Goal: Task Accomplishment & Management: Complete application form

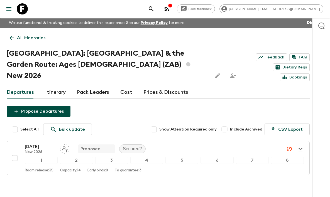
click at [20, 8] on icon at bounding box center [22, 8] width 11 height 11
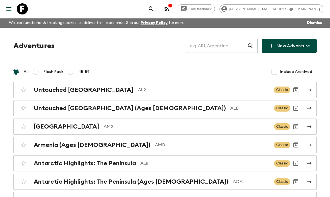
click at [223, 45] on input "text" at bounding box center [216, 46] width 61 height 16
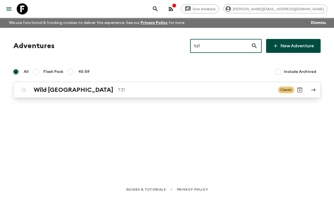
type input "tz1"
click at [78, 88] on div "Wild Tanzania TZ1" at bounding box center [154, 89] width 240 height 7
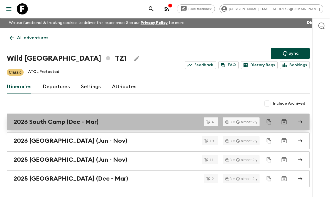
click at [75, 124] on h2 "2026 South Camp (Dec - Mar)" at bounding box center [56, 121] width 85 height 7
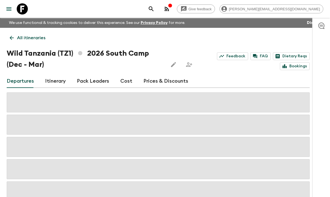
click at [122, 83] on link "Cost" at bounding box center [126, 81] width 12 height 13
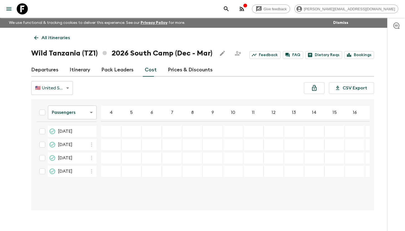
click at [25, 11] on icon at bounding box center [22, 8] width 11 height 11
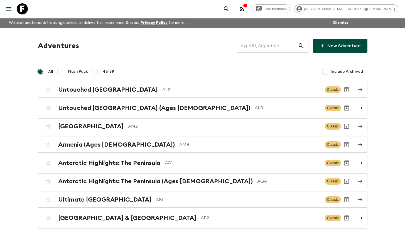
click at [266, 41] on input "text" at bounding box center [267, 46] width 61 height 16
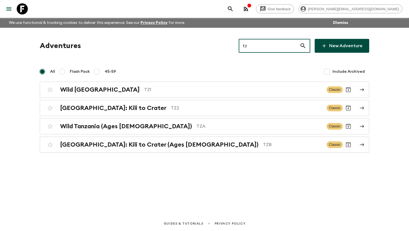
drag, startPoint x: 266, startPoint y: 48, endPoint x: 198, endPoint y: 43, distance: 68.9
click at [198, 43] on div "Adventures tz ​ New Adventure" at bounding box center [204, 46] width 329 height 14
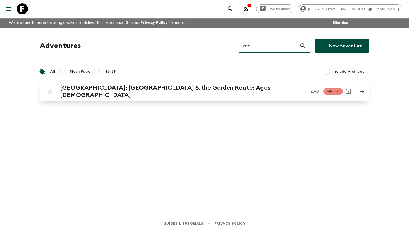
type input "zab"
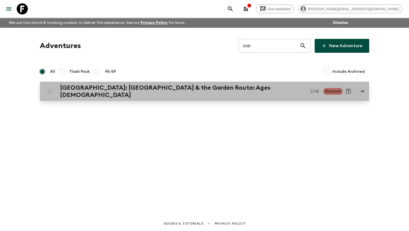
click at [204, 90] on h2 "[GEOGRAPHIC_DATA]: [GEOGRAPHIC_DATA] & the Garden Route: Ages [DEMOGRAPHIC_DATA]" at bounding box center [183, 91] width 246 height 14
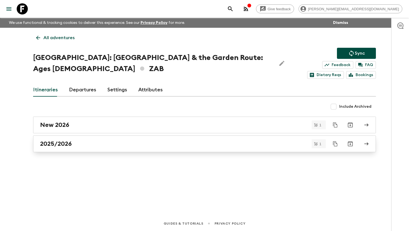
click at [134, 149] on link "2025/2026" at bounding box center [204, 144] width 343 height 17
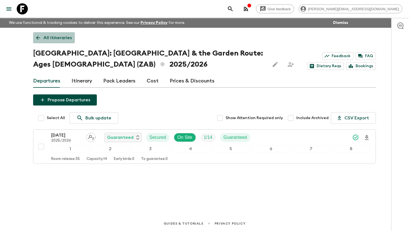
click at [38, 35] on icon at bounding box center [38, 38] width 6 height 6
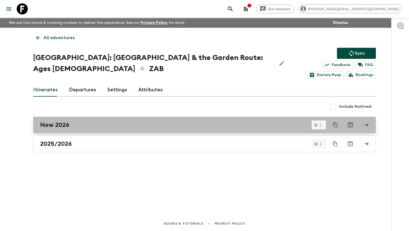
click at [83, 127] on div "New 2026" at bounding box center [199, 125] width 318 height 7
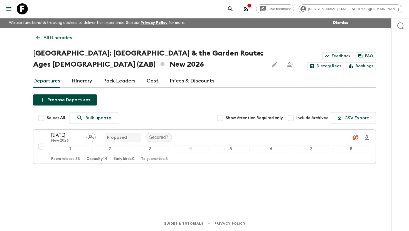
click at [88, 80] on link "Itinerary" at bounding box center [81, 81] width 21 height 13
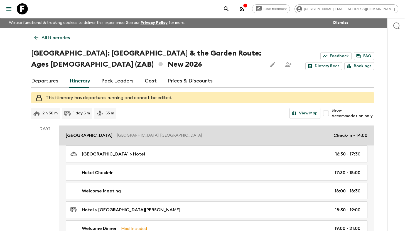
click at [99, 137] on p "[GEOGRAPHIC_DATA]" at bounding box center [89, 135] width 47 height 7
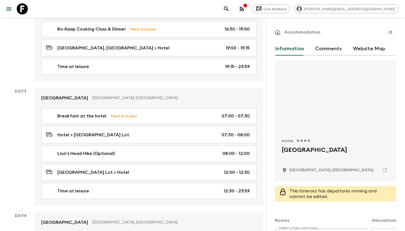
scroll to position [442, 0]
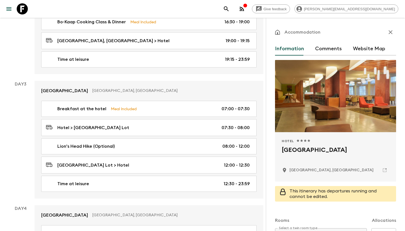
click at [273, 146] on div "Accommodation Information Comments Website Map Hotel 1 Star 2 Stars 3 Stars 4 S…" at bounding box center [335, 133] width 139 height 231
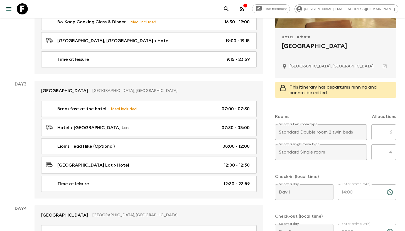
scroll to position [0, 0]
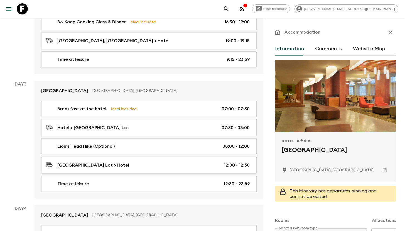
click at [329, 29] on icon "button" at bounding box center [390, 32] width 7 height 7
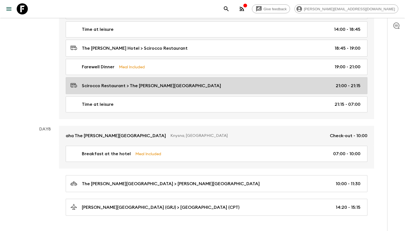
scroll to position [1283, 0]
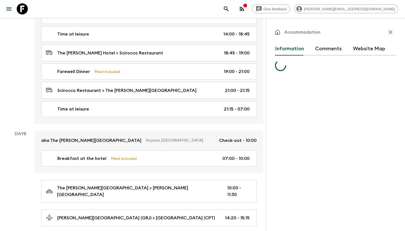
scroll to position [442, 0]
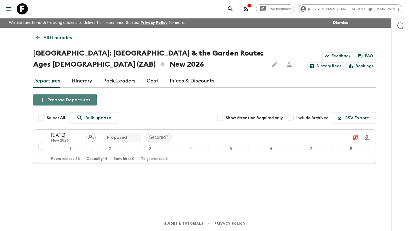
click at [62, 101] on button "Propose Departures" at bounding box center [65, 100] width 64 height 11
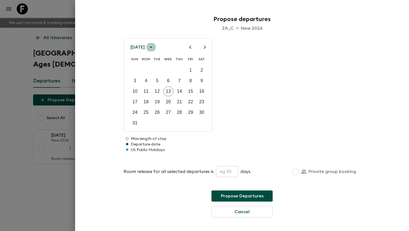
click at [154, 48] on icon "calendar view is open, switch to year view" at bounding box center [151, 47] width 7 height 7
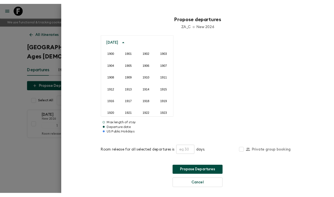
scroll to position [558, 0]
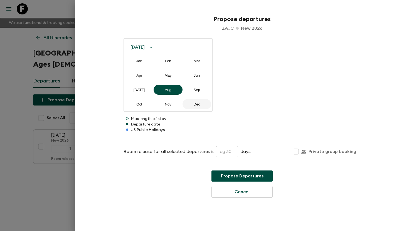
click at [197, 106] on button "Dec" at bounding box center [196, 104] width 29 height 10
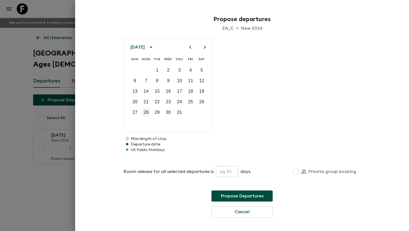
click at [144, 114] on p "28" at bounding box center [146, 112] width 5 height 7
click at [221, 177] on input "text" at bounding box center [227, 171] width 22 height 11
type input "35"
click at [246, 193] on button "Propose Departures" at bounding box center [241, 196] width 61 height 11
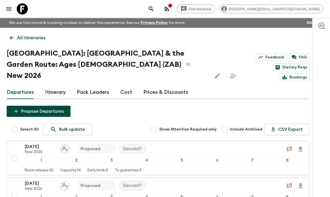
click at [169, 9] on icon "button" at bounding box center [166, 9] width 4 height 4
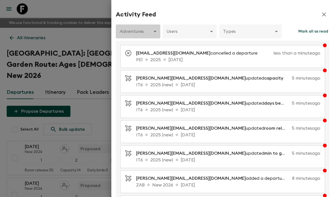
click at [150, 30] on body "Give feedback [PERSON_NAME][EMAIL_ADDRESS][DOMAIN_NAME] We use functional & tra…" at bounding box center [167, 131] width 334 height 263
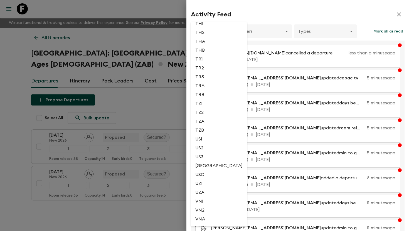
scroll to position [1319, 0]
click at [207, 197] on li "ZAB" at bounding box center [219, 220] width 56 height 9
type input "146214f5-423e-4b92-89ce-78701ac37a7b"
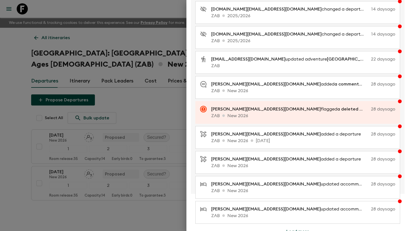
scroll to position [69, 0]
click at [297, 197] on button "Load more" at bounding box center [298, 231] width 36 height 11
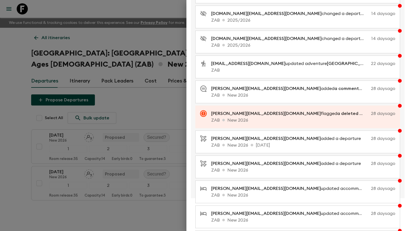
scroll to position [66, 0]
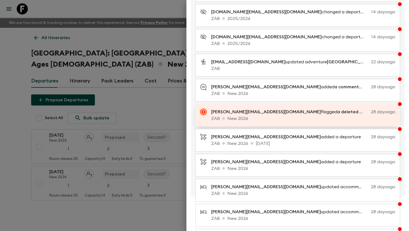
click at [329, 112] on span "a deleted departure" at bounding box center [359, 112] width 44 height 4
click at [329, 113] on span "a deleted departure" at bounding box center [359, 112] width 44 height 4
click at [201, 112] on rect at bounding box center [203, 112] width 7 height 7
click at [228, 93] on p "ZAB New 2026" at bounding box center [303, 93] width 184 height 7
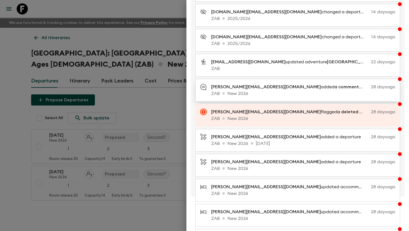
click at [244, 89] on span "[PERSON_NAME][EMAIL_ADDRESS][DOMAIN_NAME]" at bounding box center [266, 87] width 110 height 4
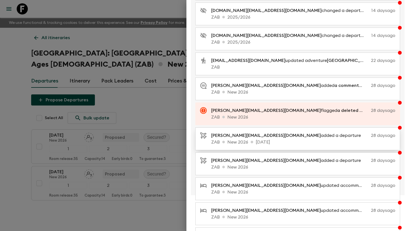
scroll to position [69, 0]
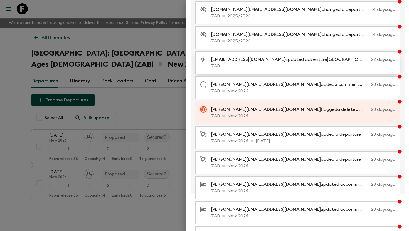
click at [241, 68] on p "ZAB" at bounding box center [303, 66] width 184 height 7
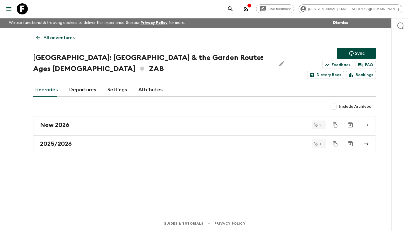
click at [329, 107] on input "Include Archived" at bounding box center [333, 106] width 11 height 11
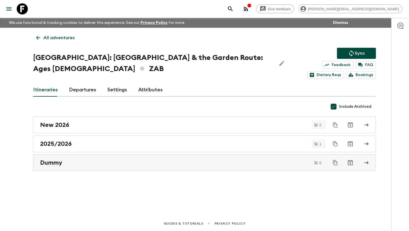
click at [329, 108] on input "Include Archived" at bounding box center [333, 106] width 11 height 11
checkbox input "false"
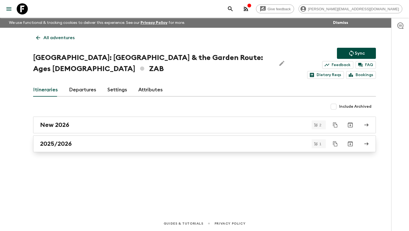
click at [70, 149] on link "2025/2026" at bounding box center [204, 144] width 343 height 17
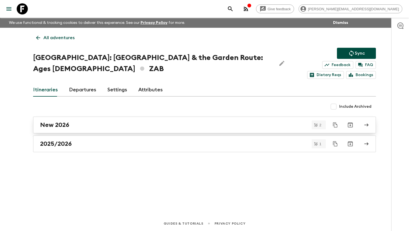
click at [77, 129] on link "New 2026" at bounding box center [204, 125] width 343 height 17
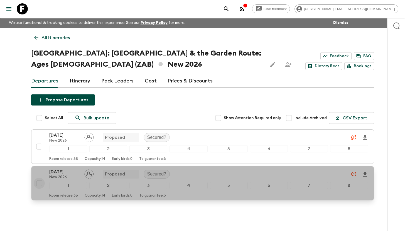
click at [38, 184] on input "checkbox" at bounding box center [39, 183] width 11 height 11
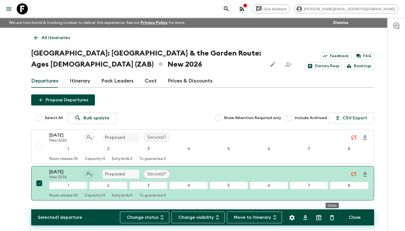
click at [329, 197] on icon "Delete" at bounding box center [332, 218] width 4 height 5
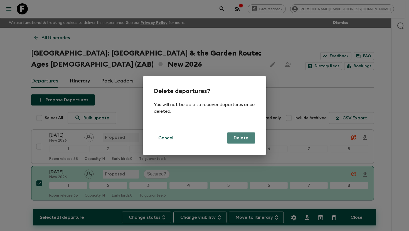
click at [233, 138] on button "Delete" at bounding box center [241, 138] width 28 height 11
checkbox input "false"
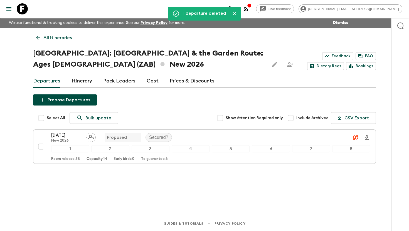
click at [249, 8] on icon "button" at bounding box center [246, 9] width 7 height 7
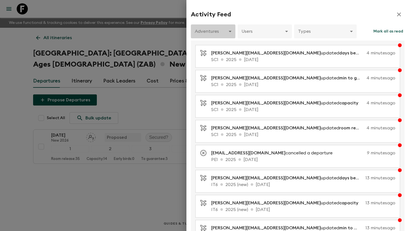
click at [224, 33] on body "Give feedback [PERSON_NAME][EMAIL_ADDRESS][DOMAIN_NAME] We use functional & tra…" at bounding box center [204, 115] width 409 height 231
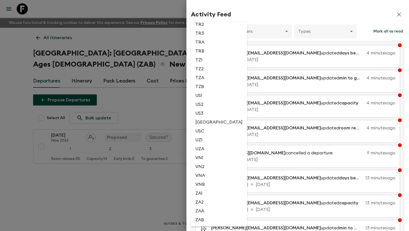
scroll to position [1319, 0]
click at [201, 197] on li "ZAB" at bounding box center [219, 220] width 56 height 9
type input "146214f5-423e-4b92-89ce-78701ac37a7b"
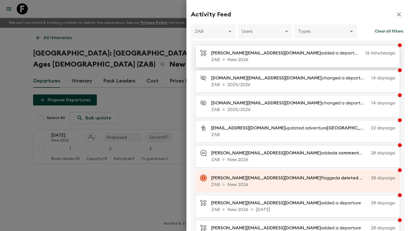
click at [256, 54] on p "[PERSON_NAME][EMAIL_ADDRESS][DOMAIN_NAME] added a departure" at bounding box center [287, 53] width 152 height 7
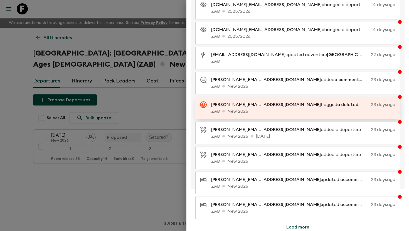
scroll to position [75, 0]
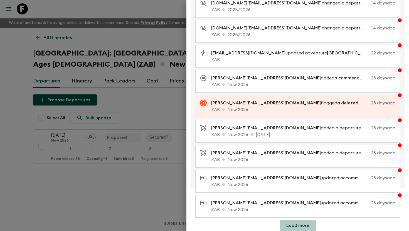
click at [290, 197] on button "Load more" at bounding box center [298, 225] width 36 height 11
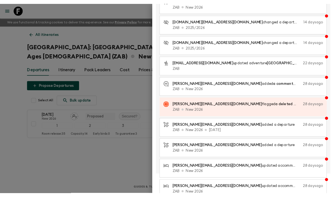
scroll to position [0, 0]
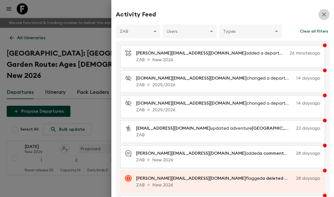
click at [320, 14] on icon "button" at bounding box center [323, 14] width 7 height 7
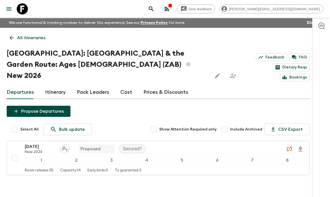
click at [40, 38] on p "All itineraries" at bounding box center [31, 37] width 28 height 7
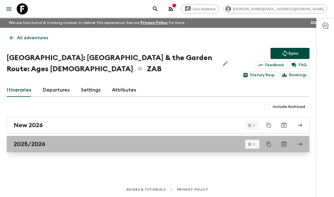
click at [46, 142] on div "2025/2026" at bounding box center [153, 143] width 278 height 7
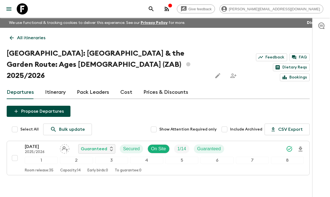
click at [26, 9] on icon at bounding box center [22, 8] width 11 height 11
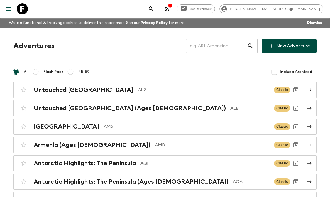
click at [216, 45] on input "text" at bounding box center [216, 46] width 61 height 16
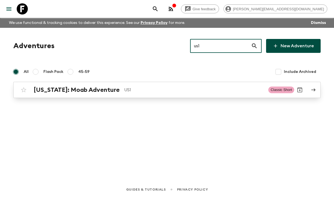
type input "us1"
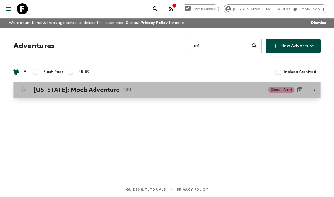
click at [129, 87] on p "US1" at bounding box center [194, 90] width 140 height 7
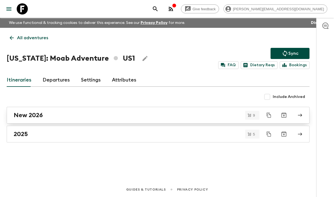
click at [50, 116] on div "New 2026" at bounding box center [153, 115] width 278 height 7
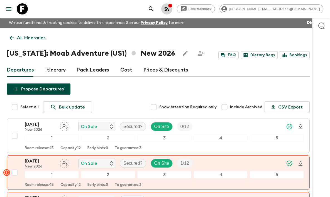
click at [169, 10] on icon "button" at bounding box center [166, 9] width 4 height 4
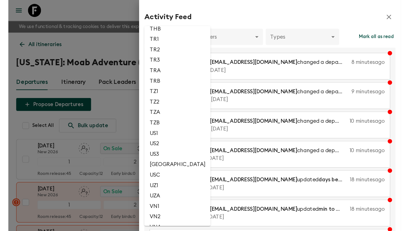
scroll to position [1283, 0]
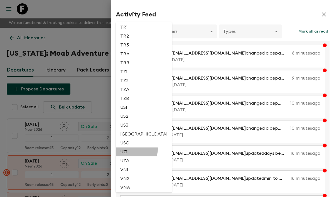
click at [135, 156] on li "UZ1" at bounding box center [144, 151] width 56 height 9
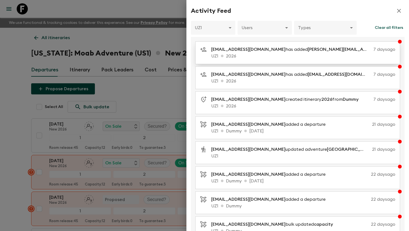
scroll to position [9, 0]
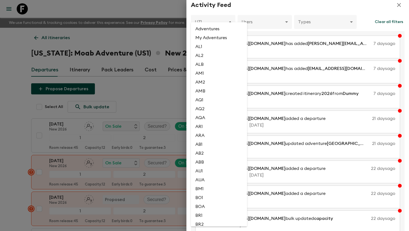
scroll to position [1319, 0]
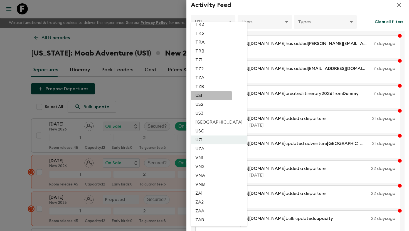
click at [203, 94] on li "US1" at bounding box center [219, 95] width 56 height 9
type input "d748e324-aac8-4543-a676-e8542b269f0a"
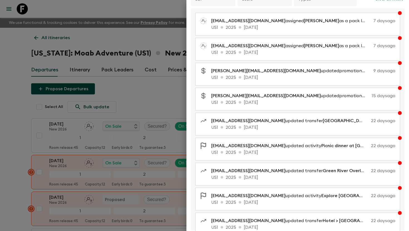
scroll to position [75, 0]
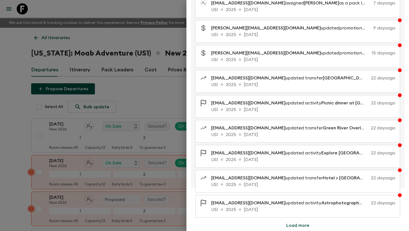
click at [300, 197] on button "Load more" at bounding box center [298, 225] width 36 height 11
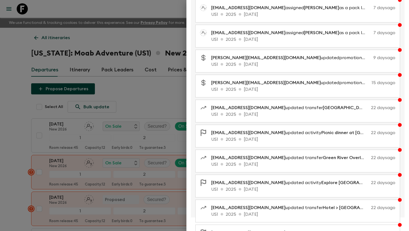
scroll to position [0, 0]
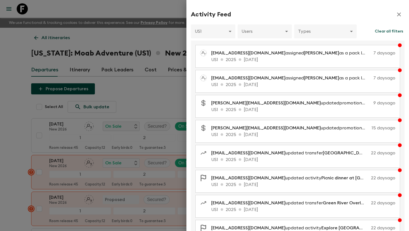
click at [329, 16] on icon "button" at bounding box center [399, 15] width 4 height 4
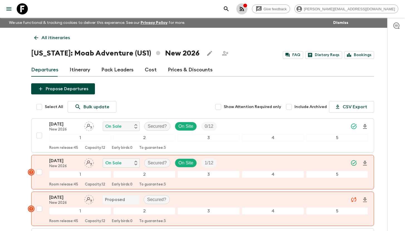
click at [245, 10] on icon "button" at bounding box center [241, 9] width 7 height 7
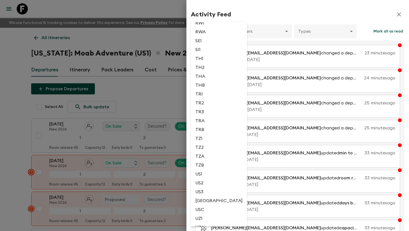
scroll to position [1256, 0]
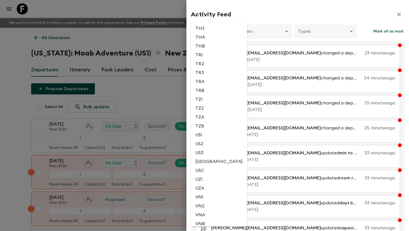
click at [202, 140] on li "US1" at bounding box center [219, 135] width 56 height 9
type input "d748e324-aac8-4543-a676-e8542b269f0a"
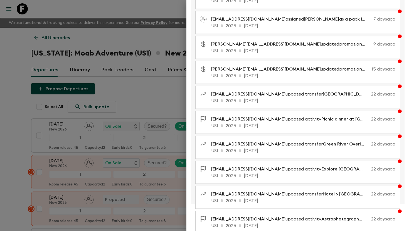
scroll to position [75, 0]
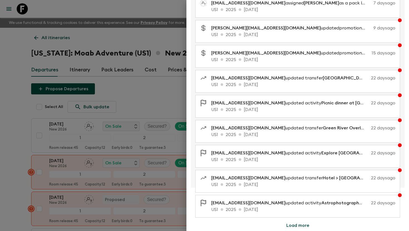
click at [300, 197] on button "Load more" at bounding box center [298, 225] width 36 height 11
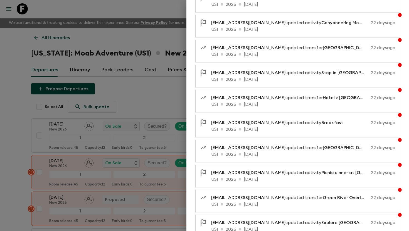
scroll to position [325, 0]
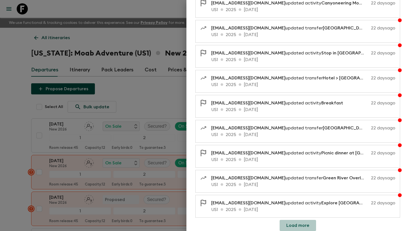
click at [303, 197] on button "Load more" at bounding box center [298, 225] width 36 height 11
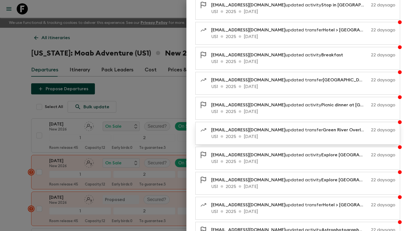
scroll to position [576, 0]
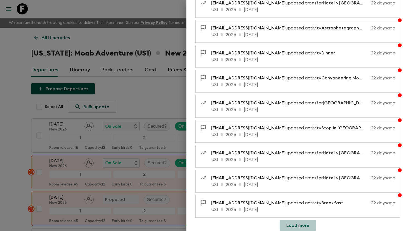
click at [299, 197] on button "Load more" at bounding box center [298, 225] width 36 height 11
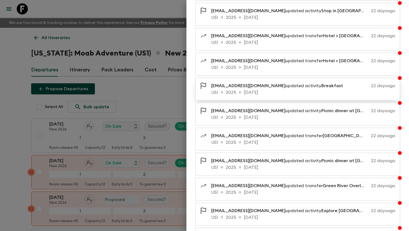
scroll to position [826, 0]
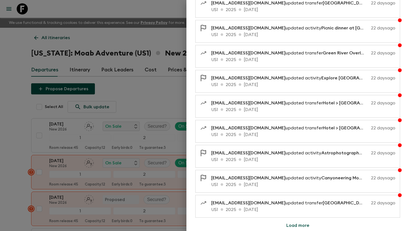
click at [300, 197] on button "Load more" at bounding box center [298, 225] width 36 height 11
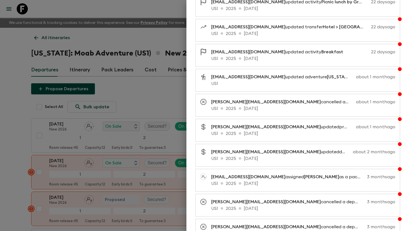
scroll to position [1077, 0]
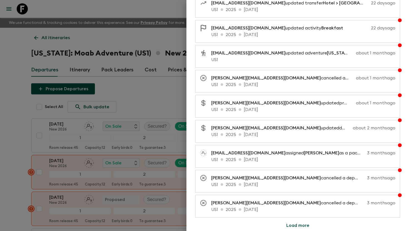
click at [302, 197] on button "Load more" at bounding box center [298, 225] width 36 height 11
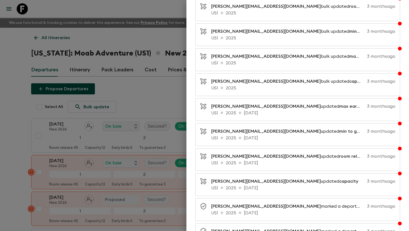
scroll to position [1327, 0]
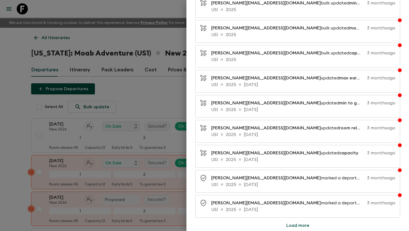
click at [303, 197] on button "Load more" at bounding box center [298, 225] width 36 height 11
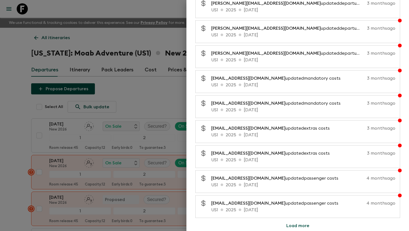
scroll to position [1577, 0]
click at [303, 197] on button "Load more" at bounding box center [298, 225] width 36 height 11
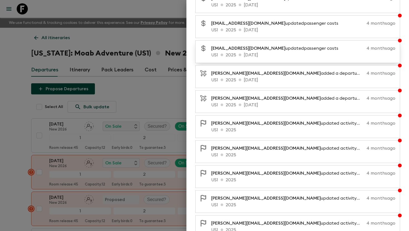
scroll to position [1828, 0]
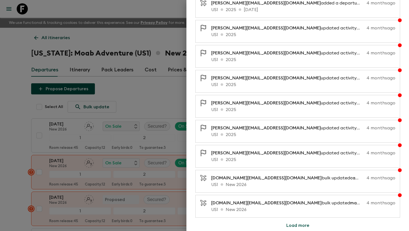
click at [295, 197] on button "Load more" at bounding box center [298, 225] width 36 height 11
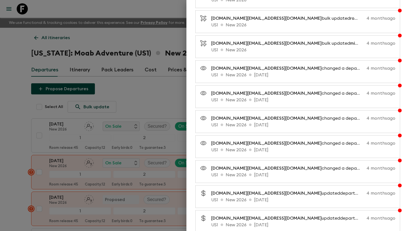
scroll to position [2078, 0]
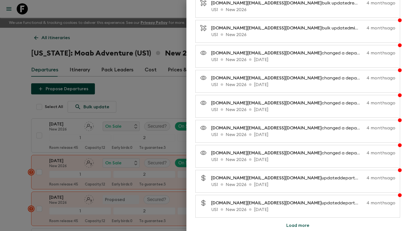
click at [296, 197] on button "Load more" at bounding box center [298, 225] width 36 height 11
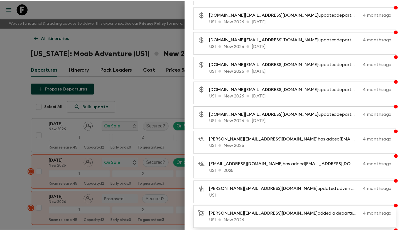
scroll to position [2328, 0]
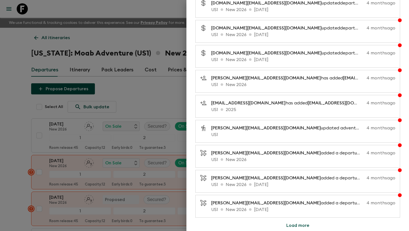
click at [15, 106] on div at bounding box center [204, 115] width 409 height 231
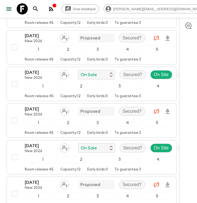
scroll to position [323, 0]
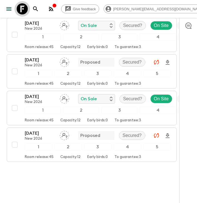
click at [24, 6] on icon at bounding box center [22, 8] width 11 height 11
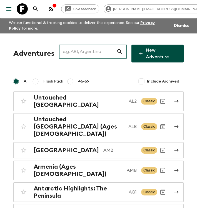
click at [94, 52] on input "text" at bounding box center [88, 52] width 58 height 16
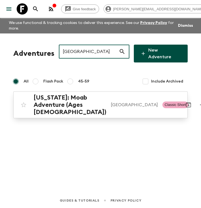
type input "[GEOGRAPHIC_DATA]"
click at [76, 94] on h2 "[US_STATE]: Moab Adventure (Ages [DEMOGRAPHIC_DATA])" at bounding box center [70, 105] width 73 height 22
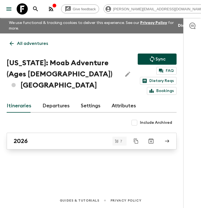
click at [33, 142] on div "2026" at bounding box center [87, 140] width 146 height 7
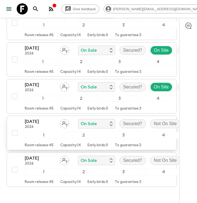
scroll to position [255, 0]
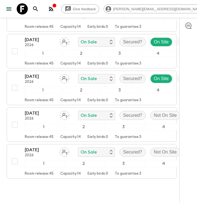
click at [18, 9] on icon at bounding box center [22, 8] width 11 height 11
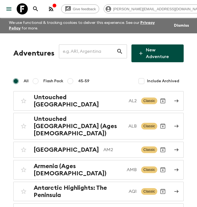
click at [96, 53] on input "text" at bounding box center [88, 52] width 58 height 16
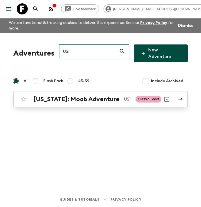
type input "US1"
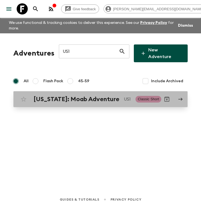
click at [79, 97] on h2 "[US_STATE]: Moab Adventure" at bounding box center [77, 99] width 86 height 7
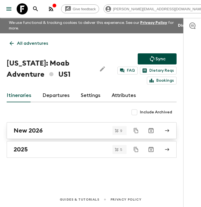
click at [55, 133] on div "New 2026" at bounding box center [87, 130] width 146 height 7
